Goal: Find specific page/section: Find specific page/section

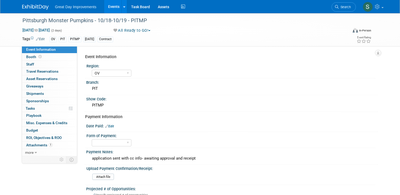
select select "OV"
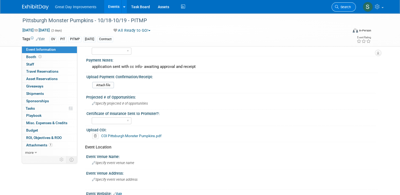
click at [344, 6] on span "Search" at bounding box center [345, 7] width 12 height 4
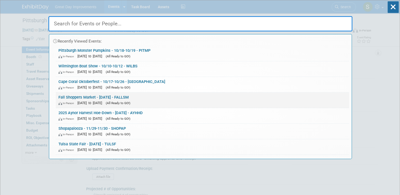
click at [125, 97] on link "Fall Shoppers Market - [DATE] - FALLSM In-Person [DATE] to [DATE] (All Ready to…" at bounding box center [202, 100] width 293 height 15
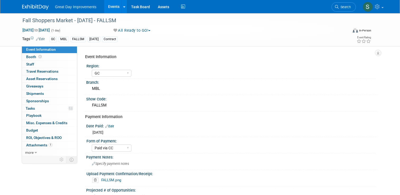
select select "GC"
select select "Paid via CC"
